Goal: Task Accomplishment & Management: Manage account settings

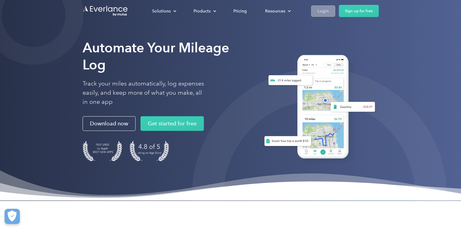
click at [325, 12] on div "Login" at bounding box center [322, 11] width 11 height 8
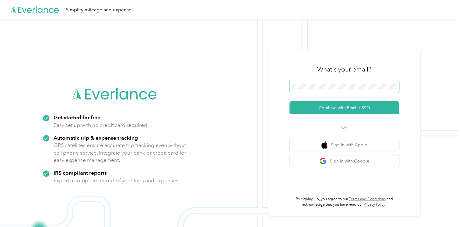
click at [322, 83] on span at bounding box center [345, 86] width 110 height 13
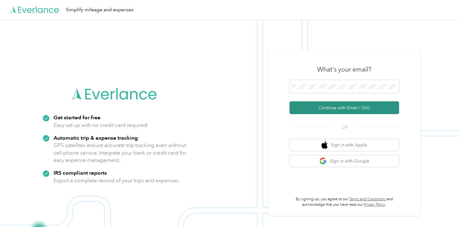
click at [320, 112] on button "Continue with Email / SSO" at bounding box center [345, 107] width 110 height 13
